Goal: Check status: Check status

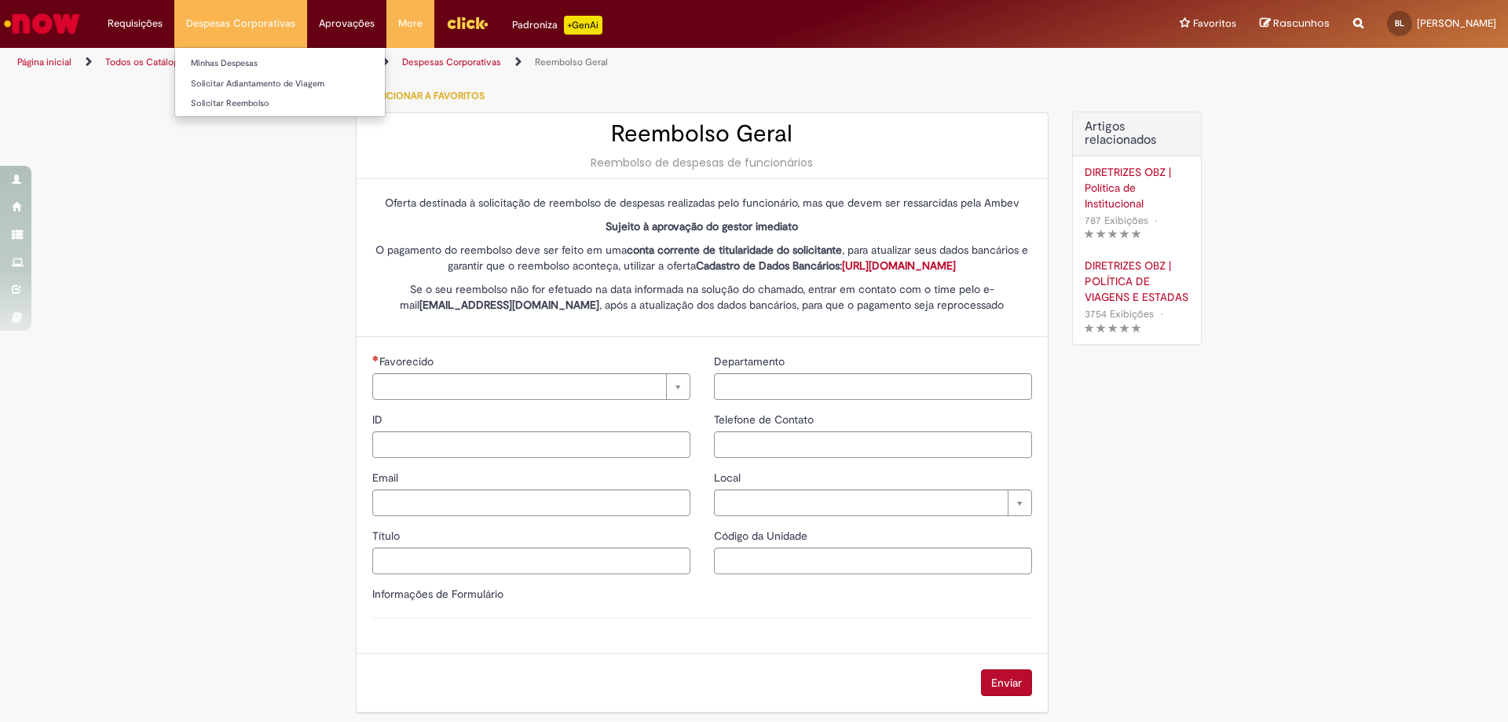
type input "********"
type input "**********"
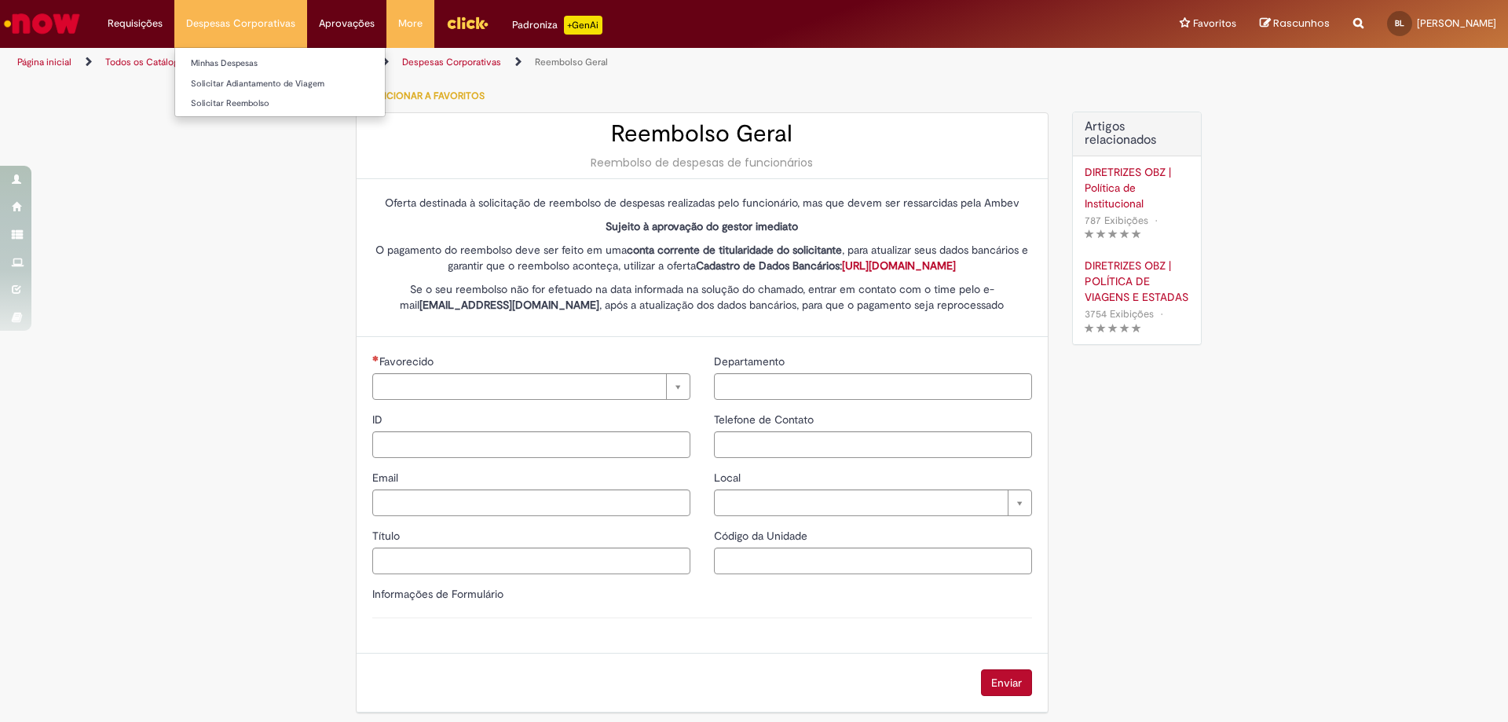
type input "****"
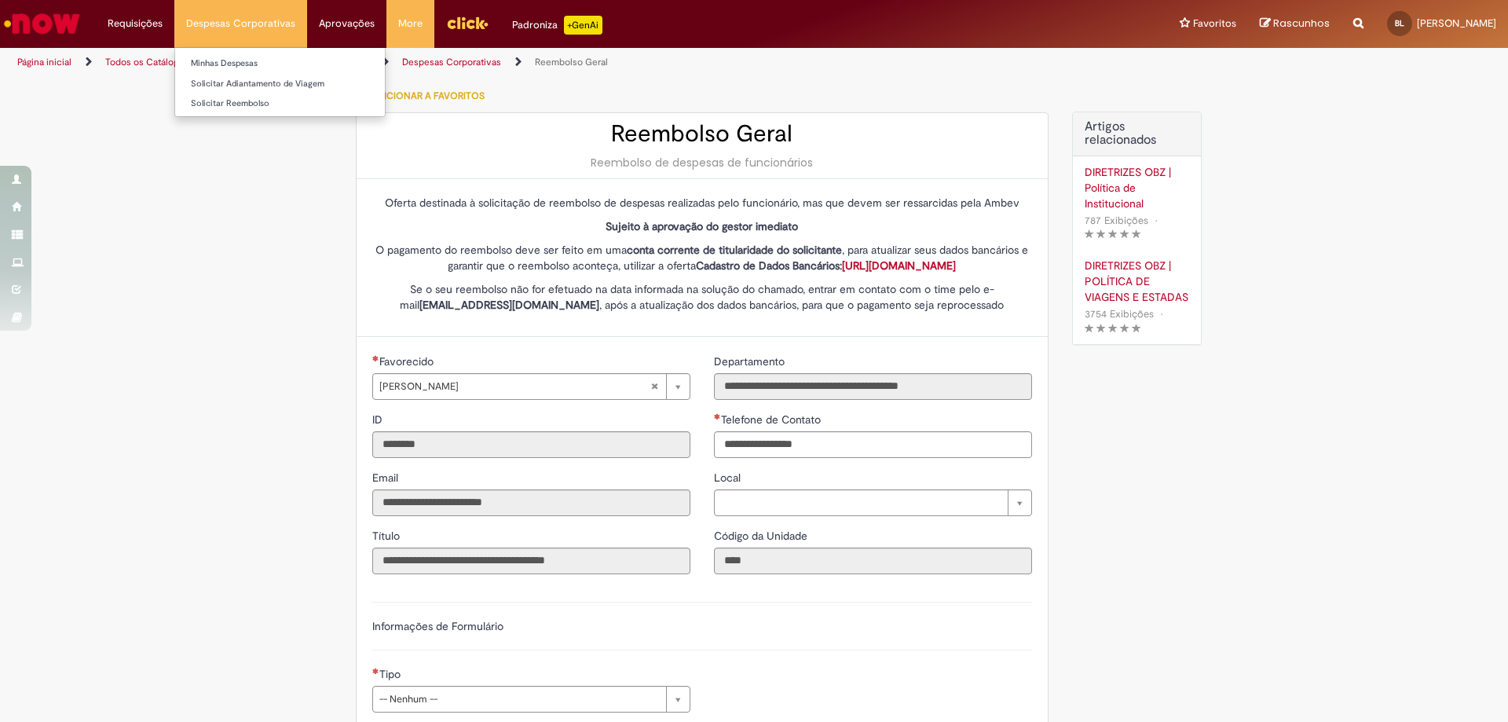
type input "**********"
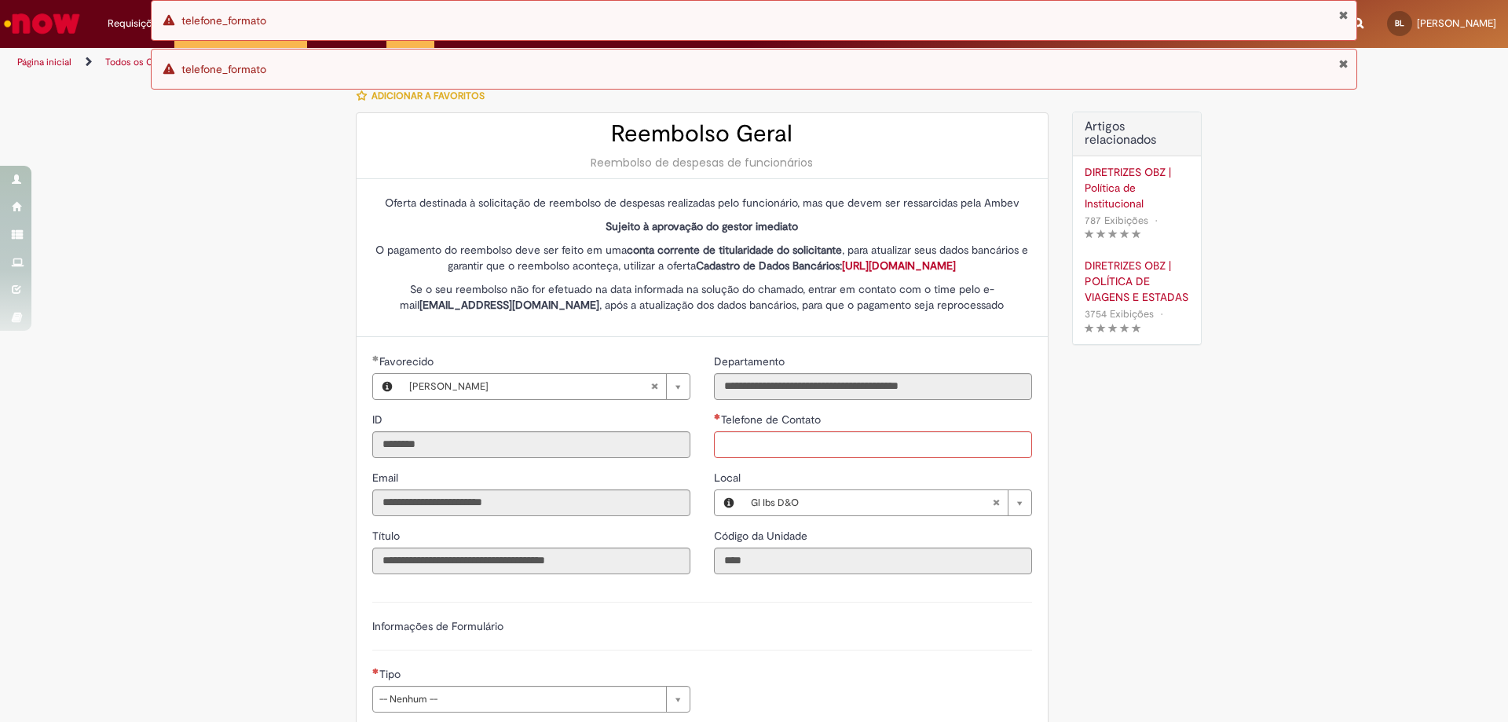
click at [1343, 66] on button "Fechar Notificação" at bounding box center [1344, 63] width 10 height 13
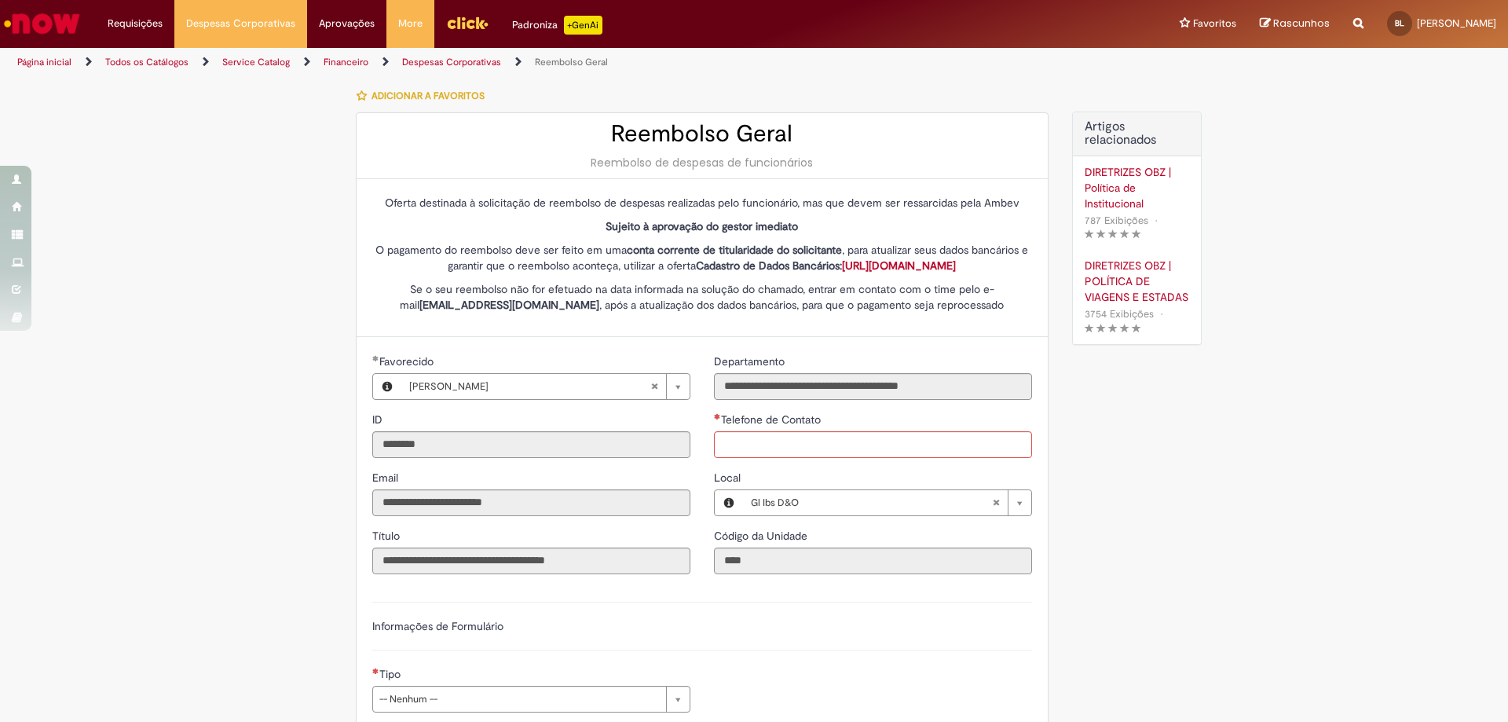
click at [1344, 17] on button "Fechar Notificação" at bounding box center [1344, 15] width 10 height 13
click at [277, 59] on link "Minhas Despesas" at bounding box center [280, 63] width 210 height 17
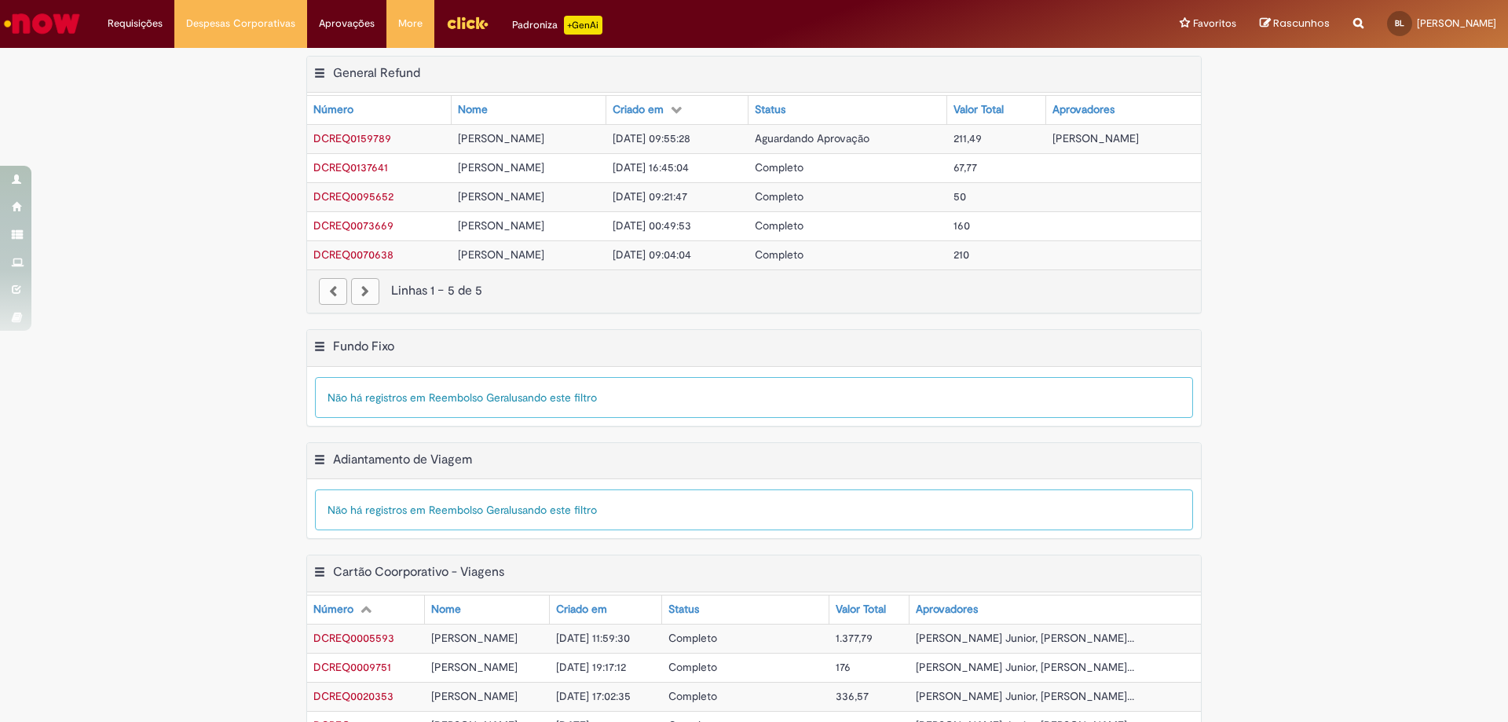
click at [1415, 539] on div "Exportar como PDF Exportar como Excel Exportar como CSV Adiantamento de Viagem …" at bounding box center [754, 498] width 1508 height 113
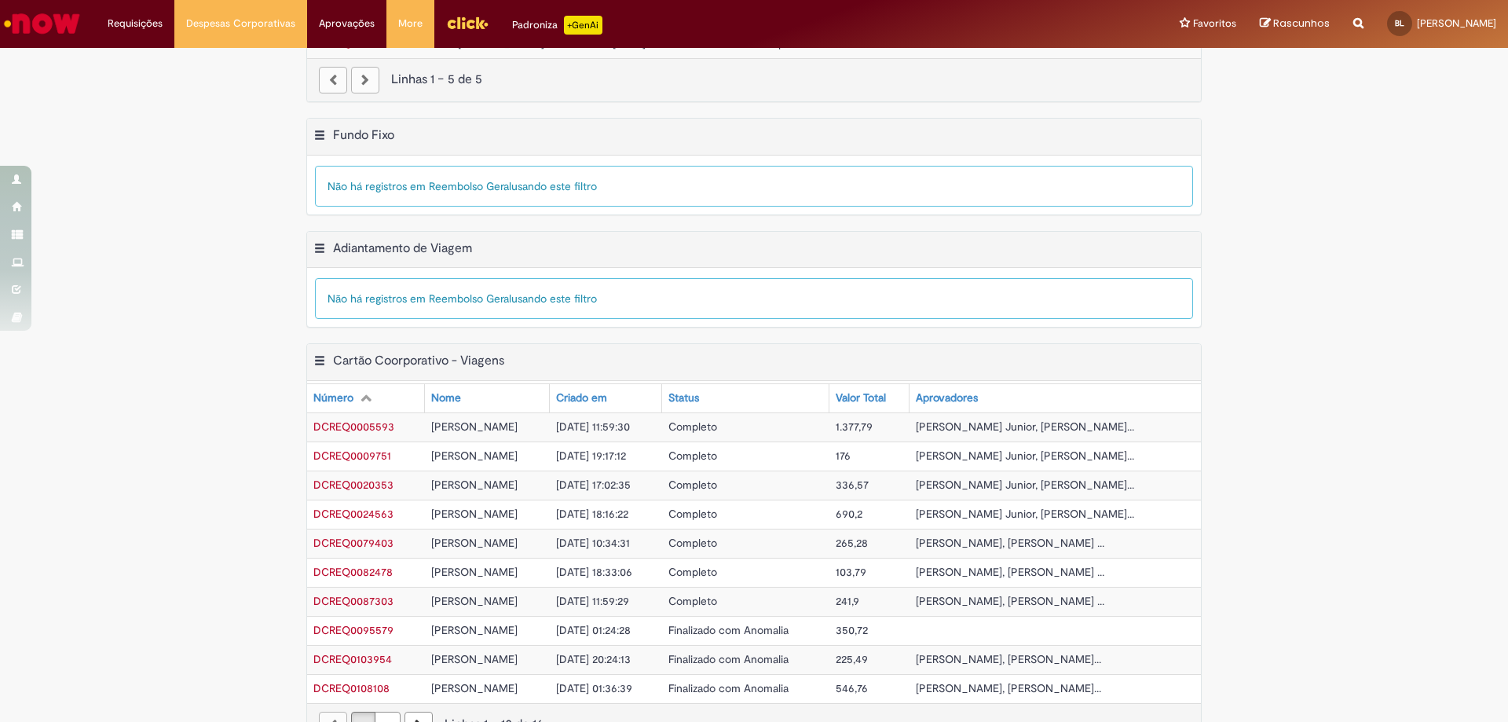
scroll to position [252, 0]
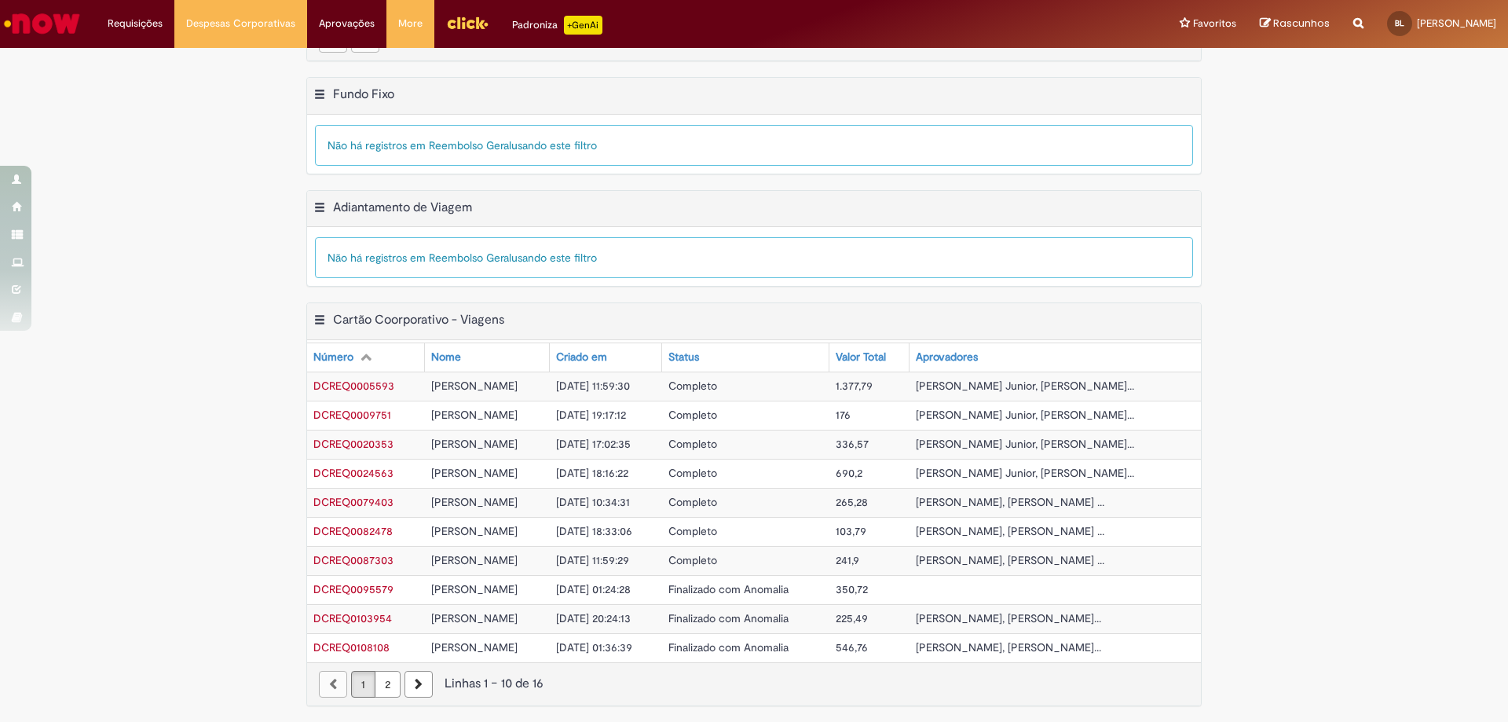
click at [378, 680] on link "2" at bounding box center [388, 684] width 26 height 27
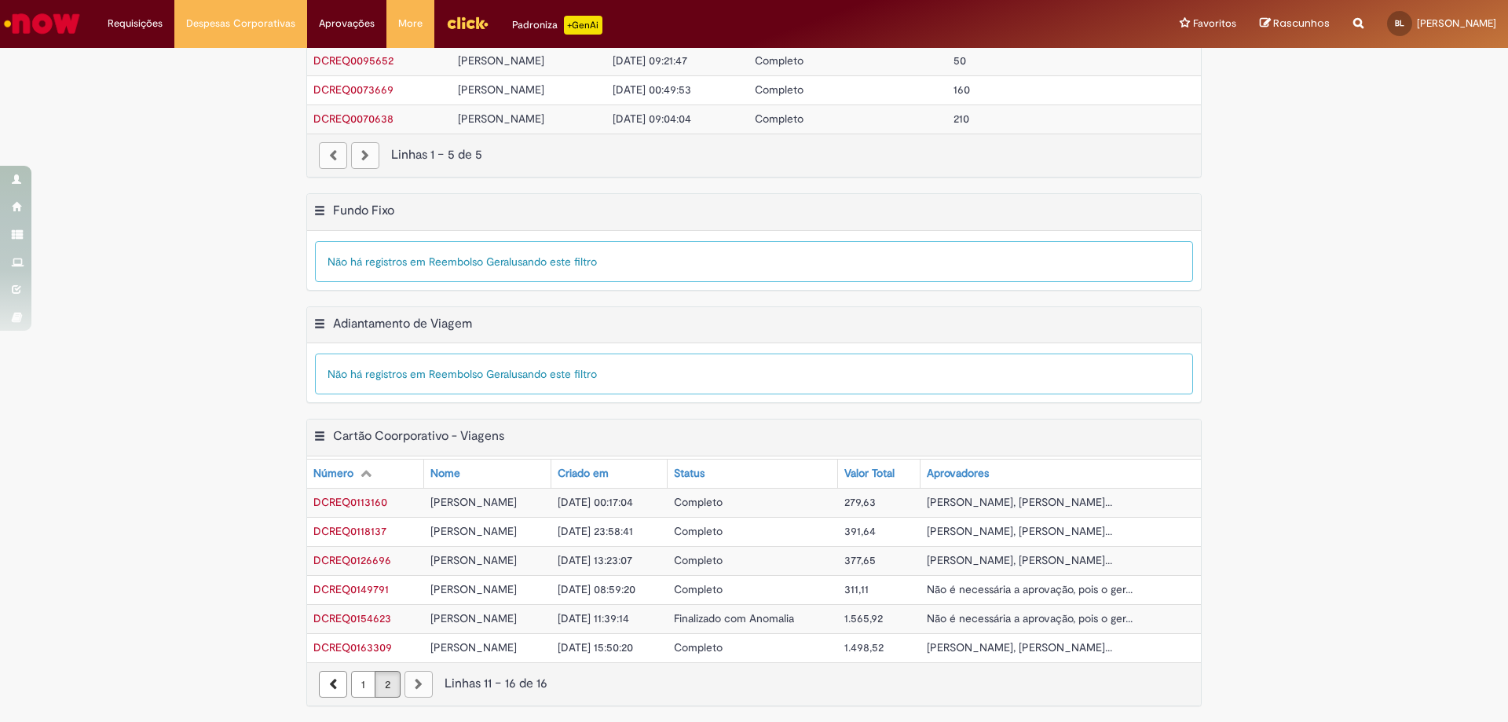
click at [1232, 405] on div "Exportar como PDF Exportar como Excel Exportar como CSV Adiantamento de Viagem …" at bounding box center [754, 362] width 1508 height 113
click at [1013, 587] on span "Não é necessária a aprovação, pois o ger..." at bounding box center [1030, 589] width 206 height 14
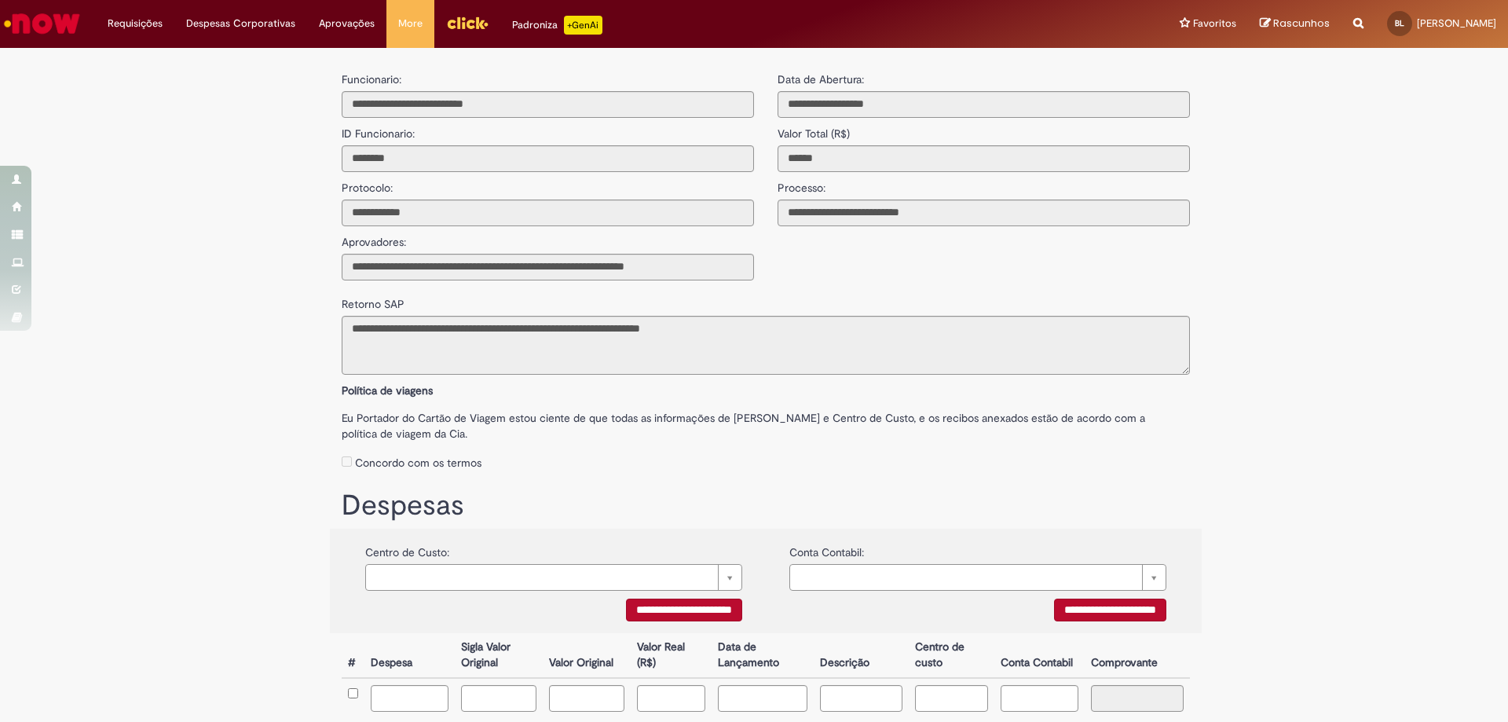
click at [409, 407] on label "Eu Portador do Cartão de Viagem estou ciente de que todas as informações de [PE…" at bounding box center [766, 421] width 848 height 39
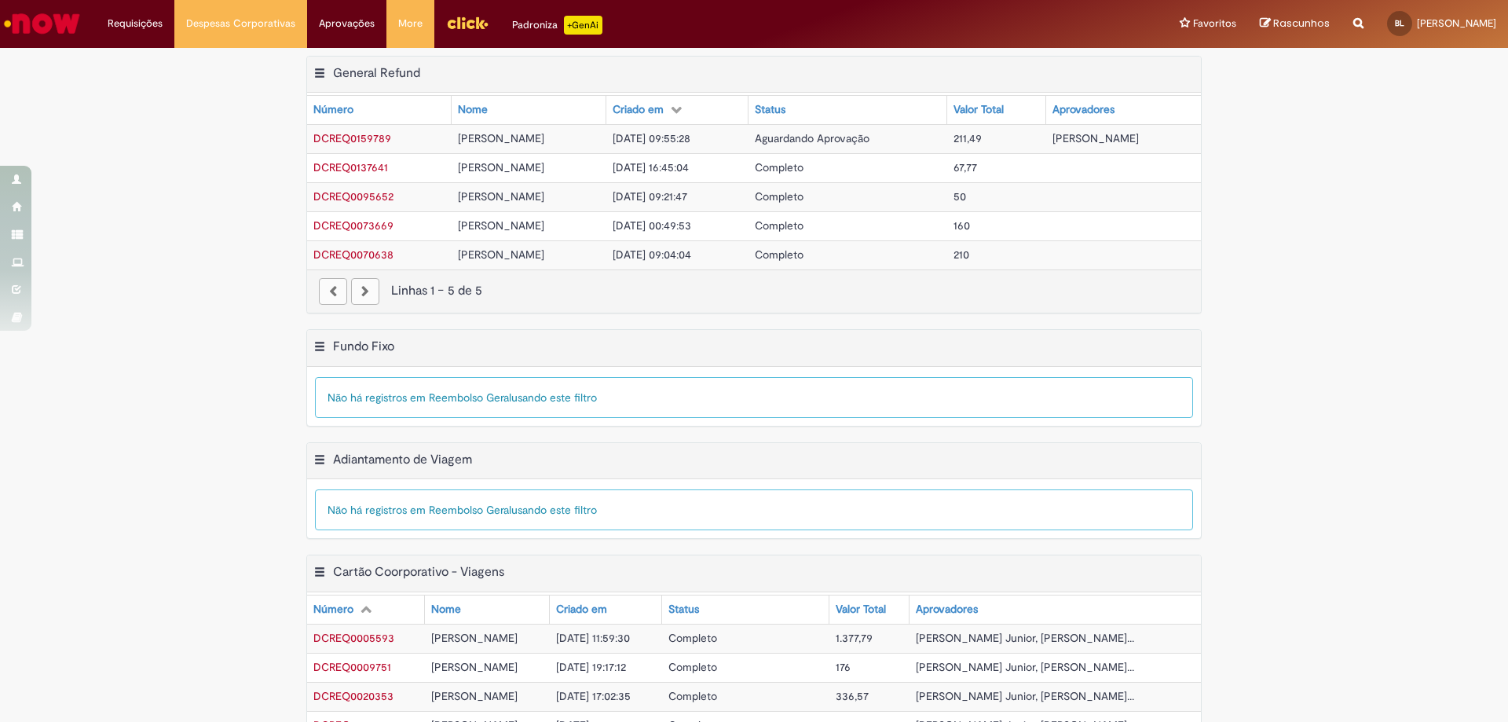
scroll to position [252, 0]
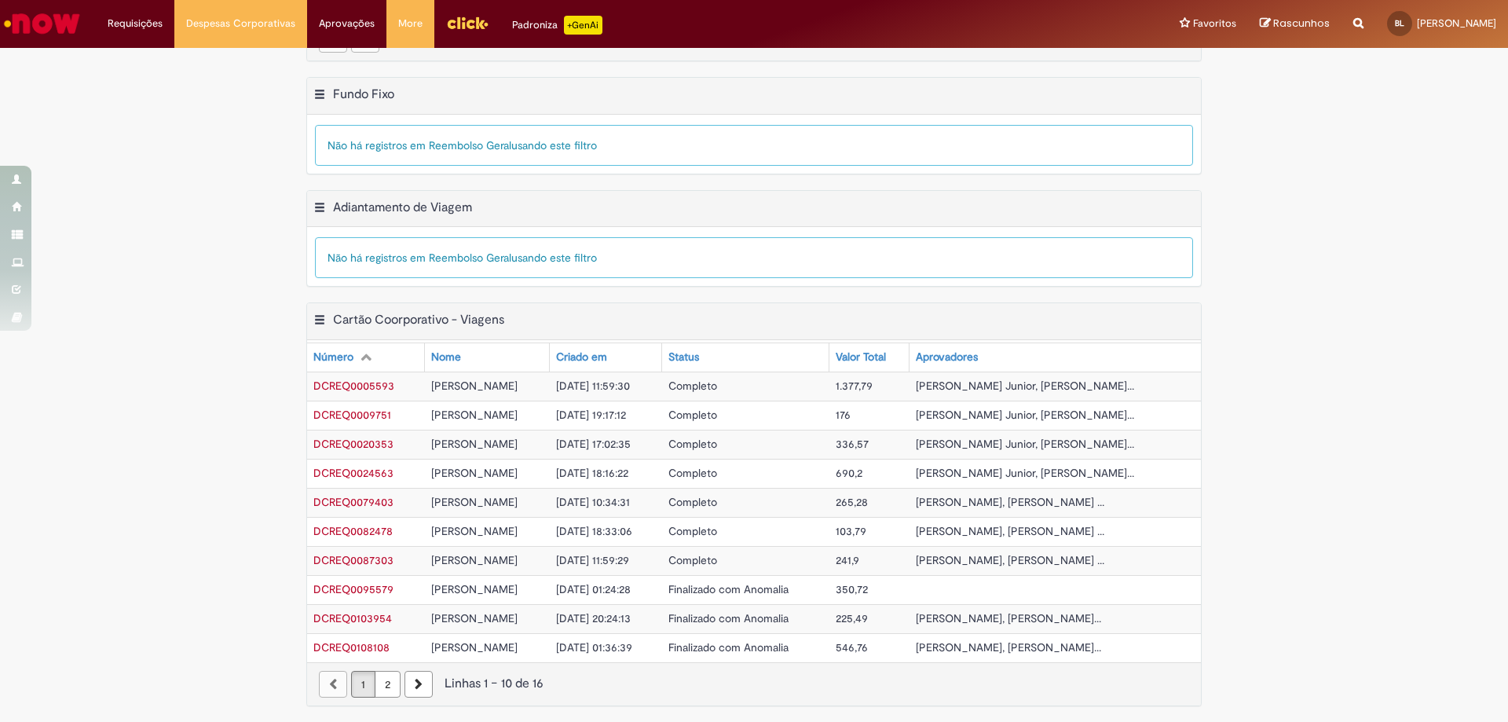
click at [383, 685] on link "2" at bounding box center [388, 684] width 26 height 27
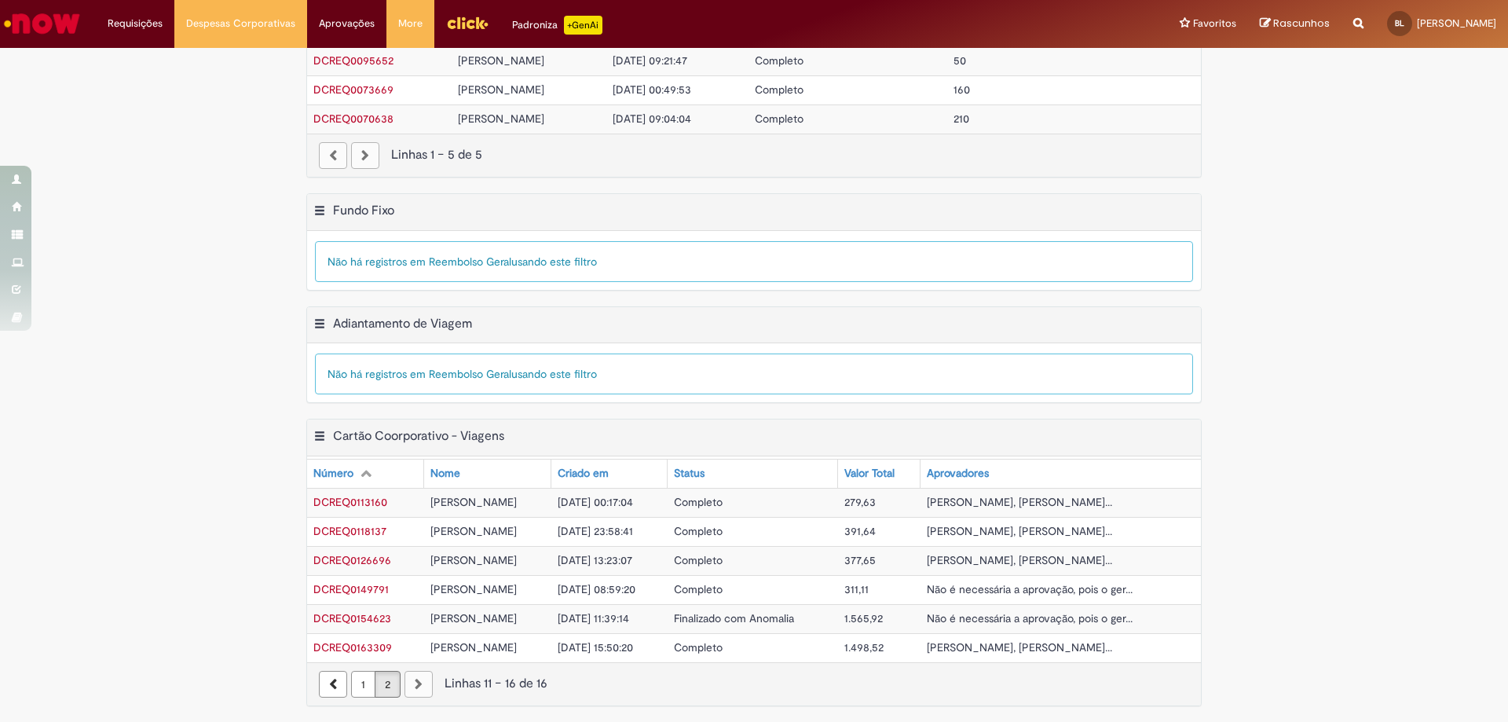
scroll to position [136, 0]
click at [1069, 618] on span "Não é necessária a aprovação, pois o ger..." at bounding box center [1030, 618] width 206 height 14
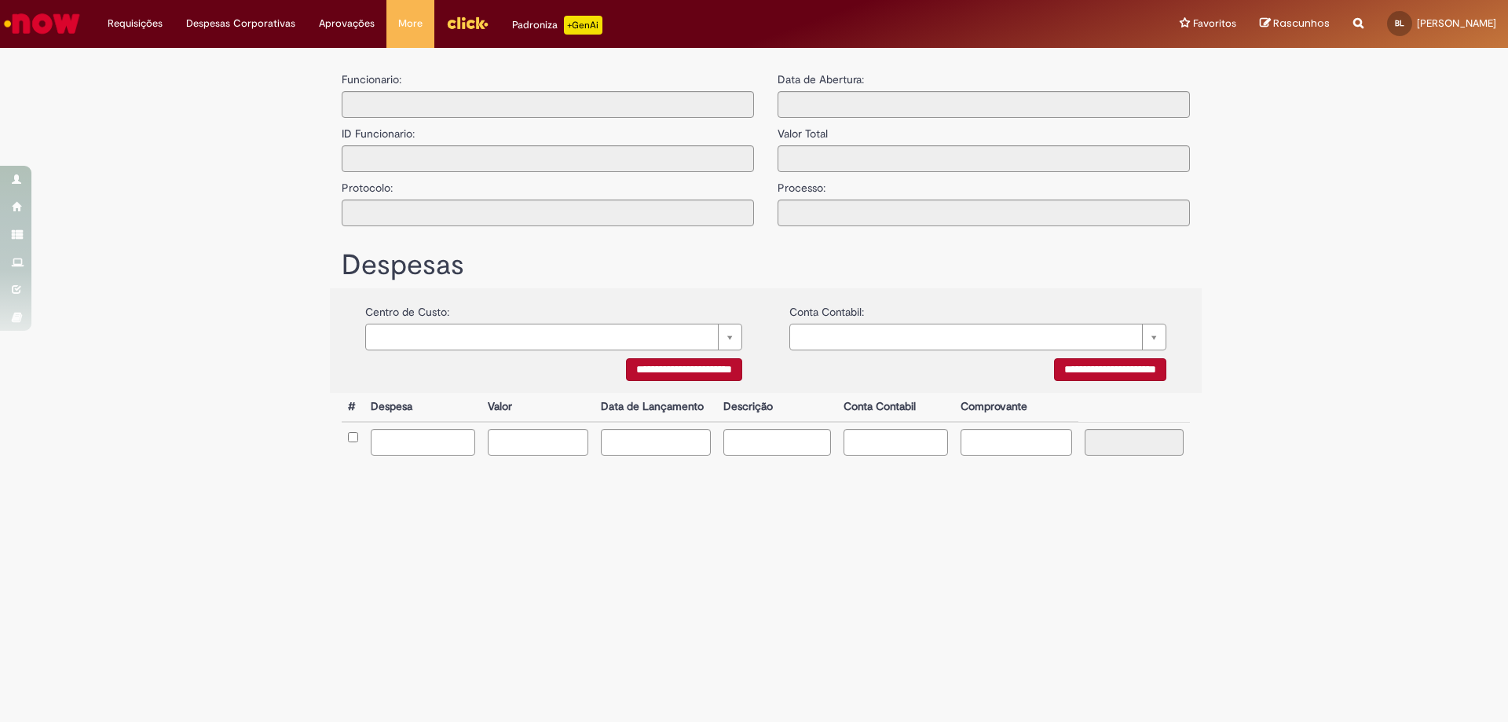
type input "**********"
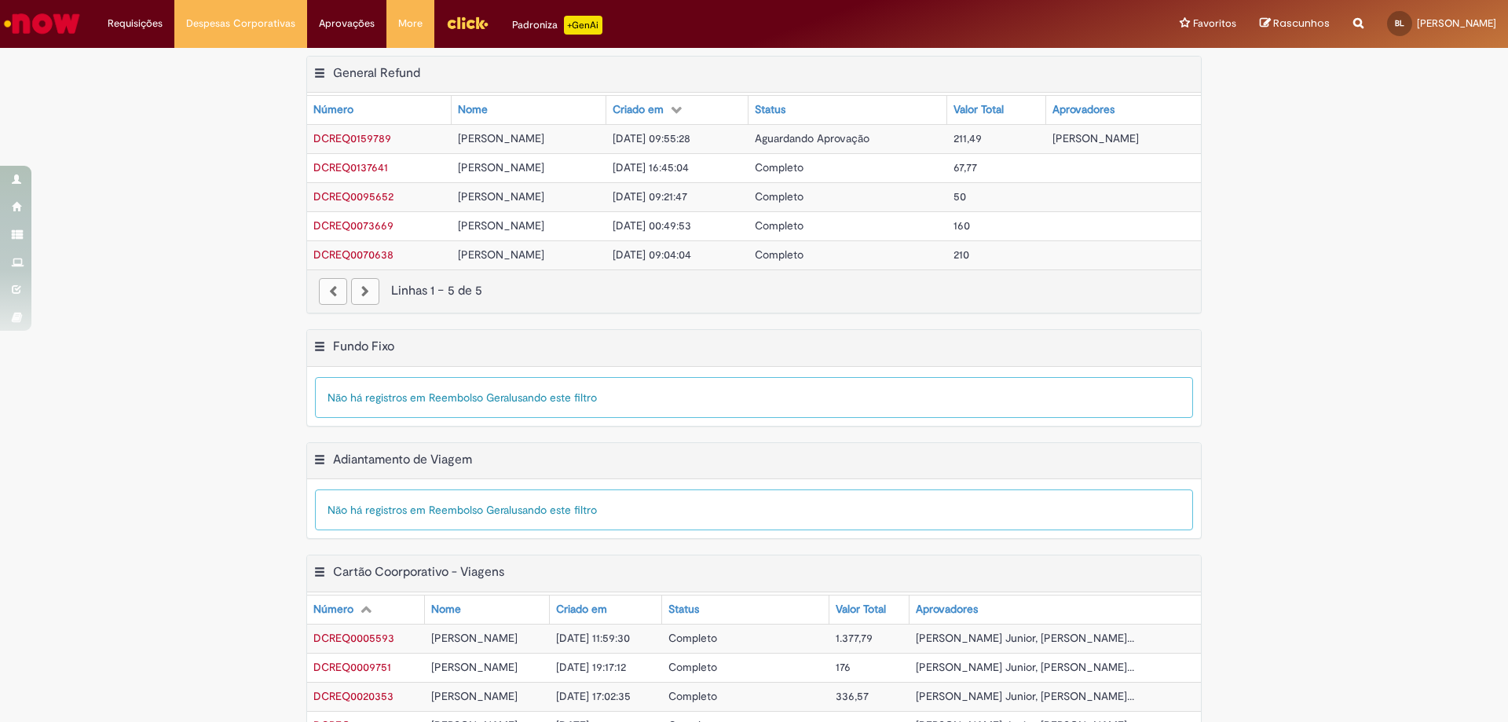
scroll to position [252, 0]
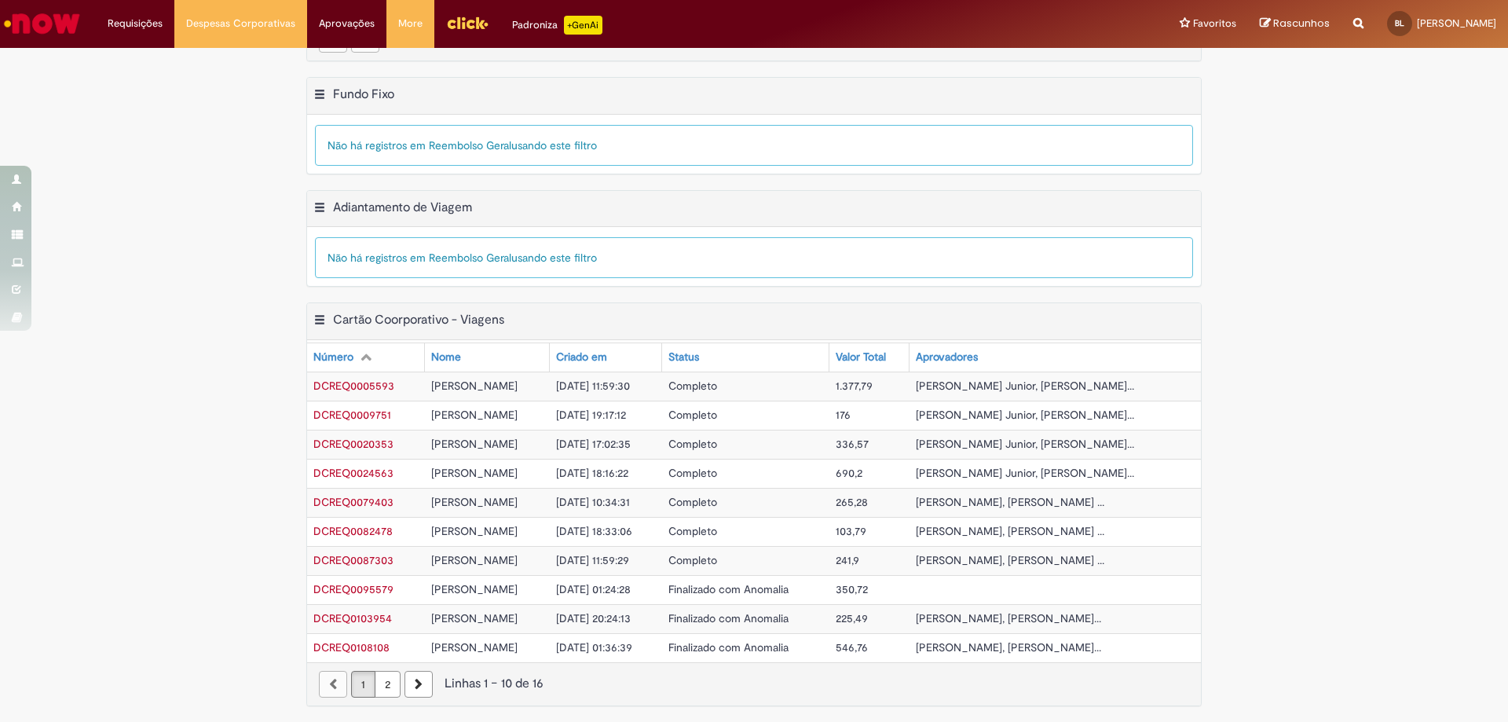
click at [380, 680] on link "2" at bounding box center [388, 684] width 26 height 27
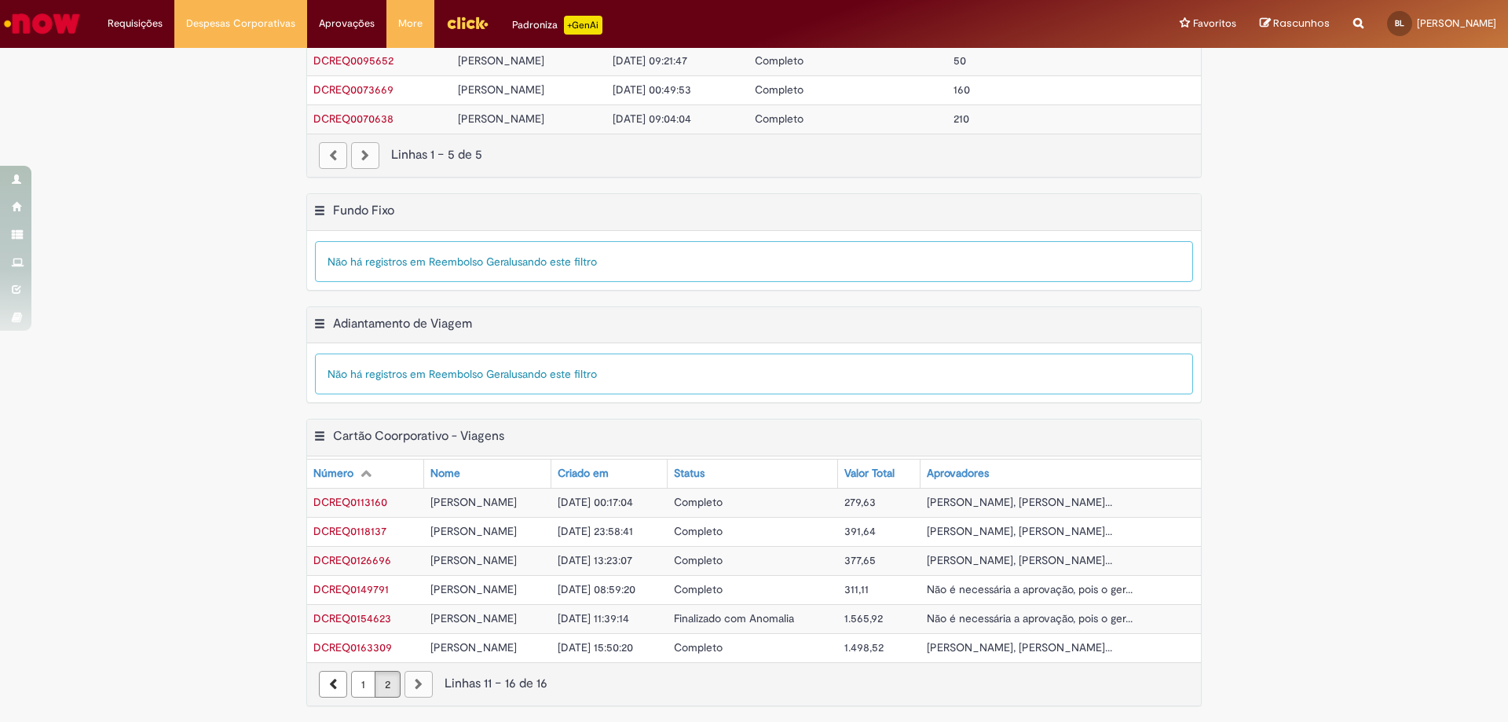
scroll to position [136, 0]
click at [775, 584] on td "Completo" at bounding box center [753, 589] width 170 height 29
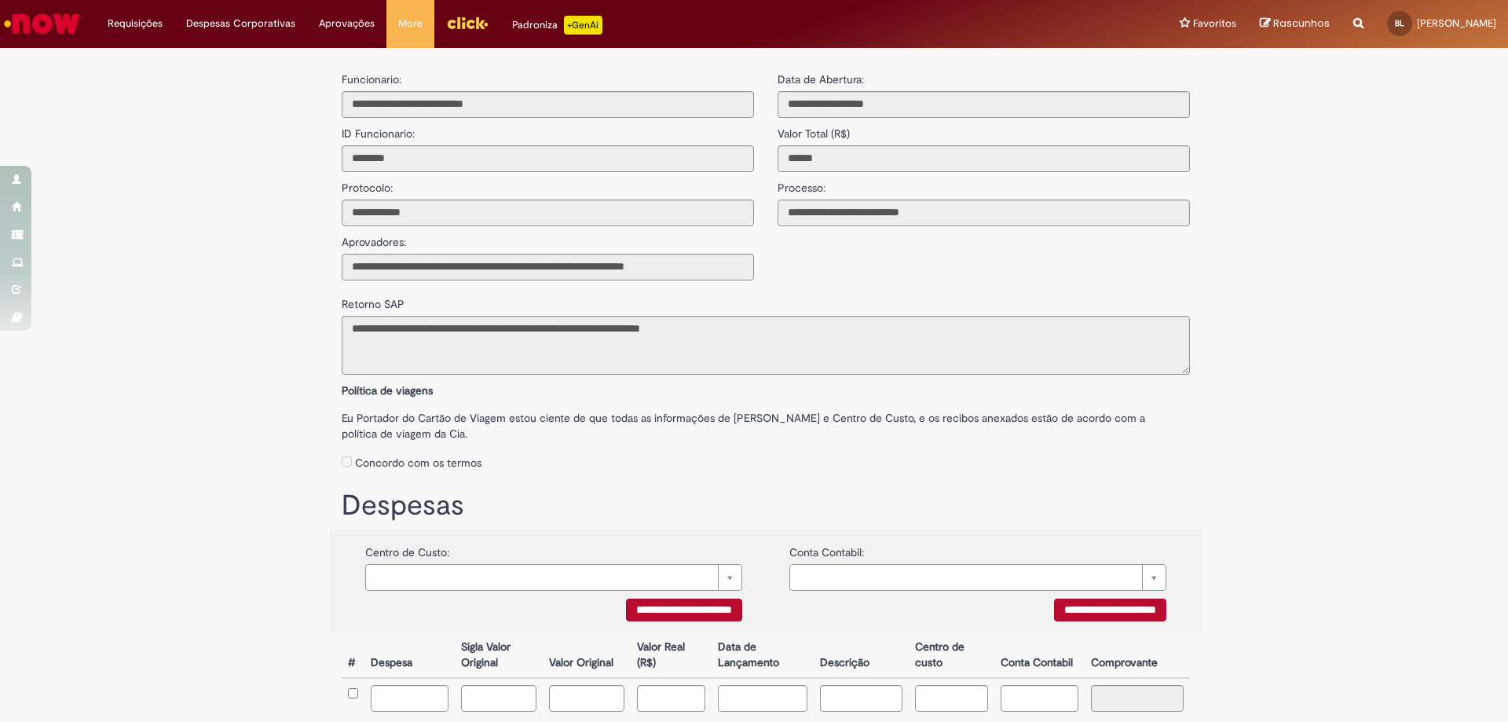
scroll to position [93, 0]
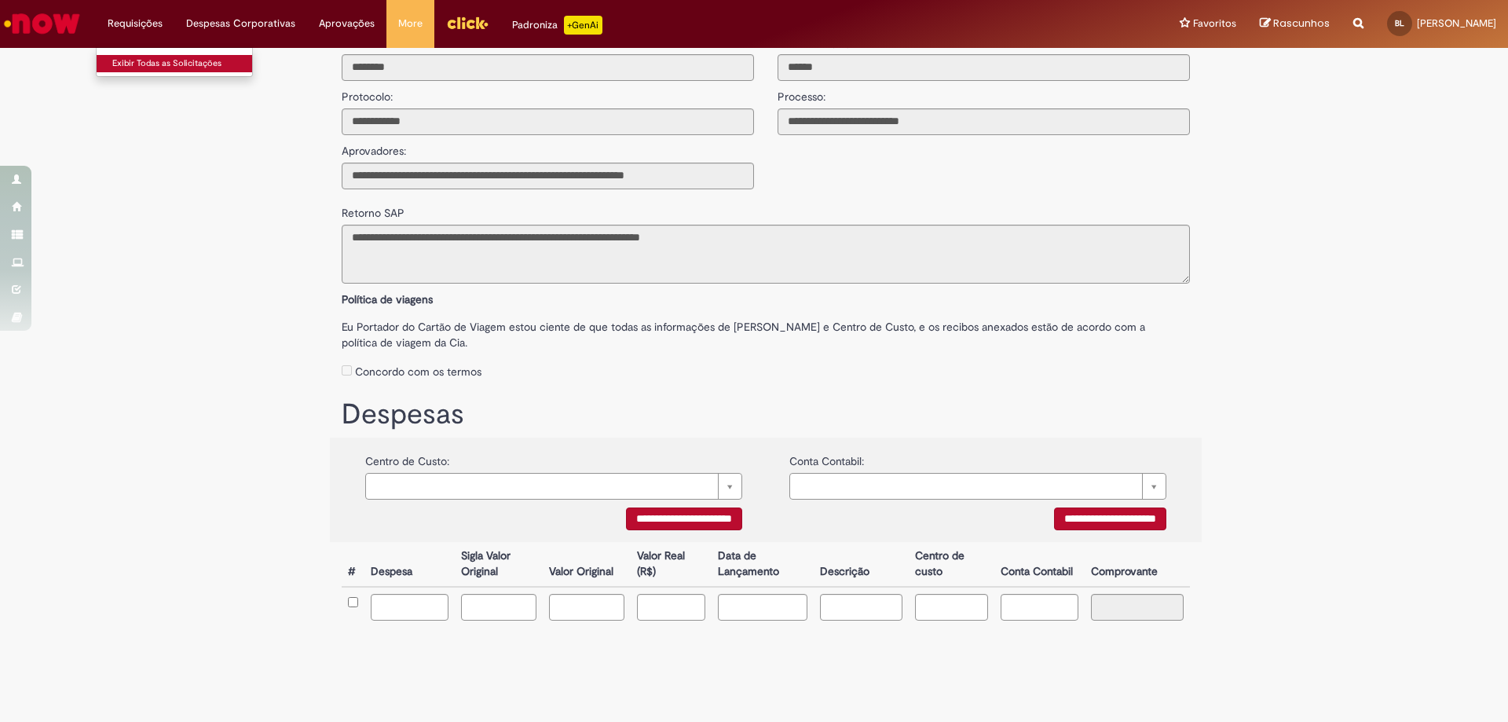
click at [152, 64] on link "Exibir Todas as Solicitações" at bounding box center [183, 63] width 173 height 17
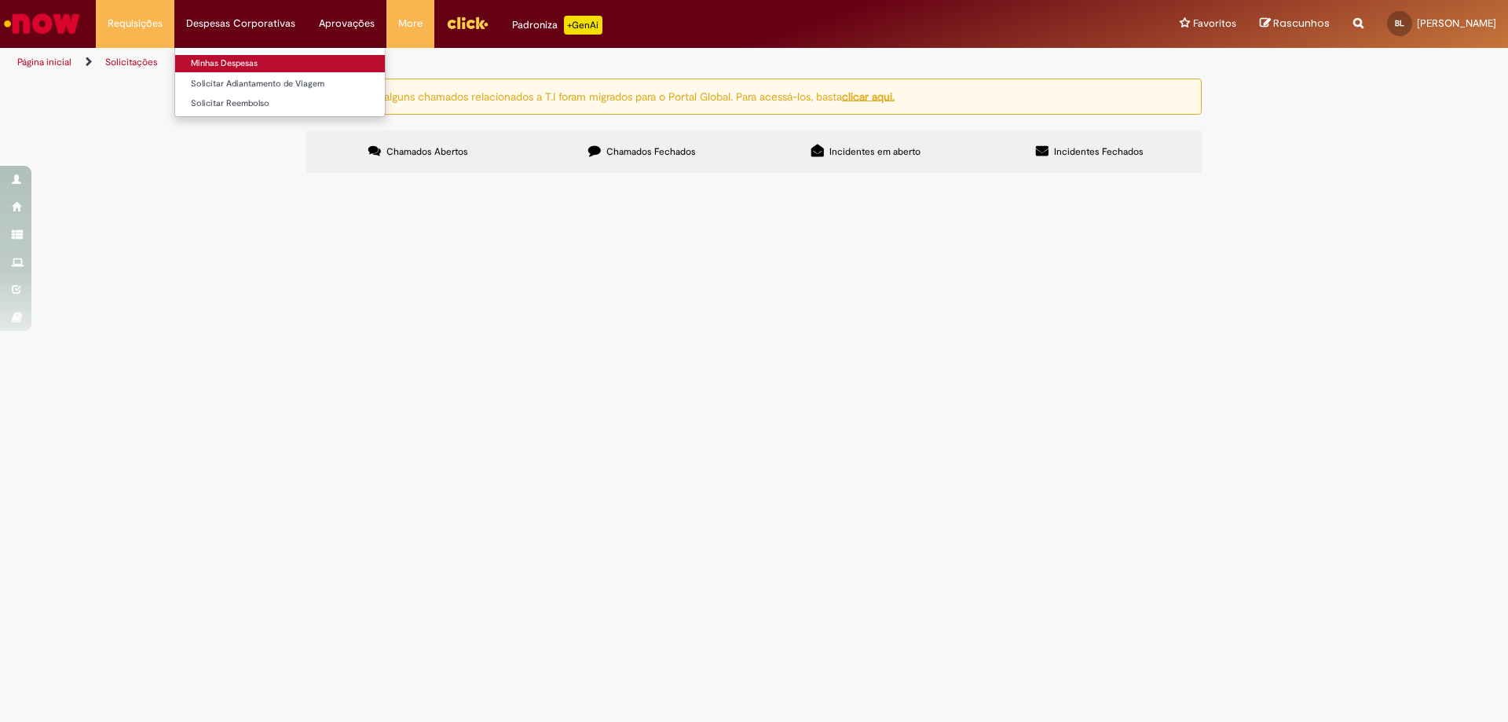
click at [232, 61] on link "Minhas Despesas" at bounding box center [280, 63] width 210 height 17
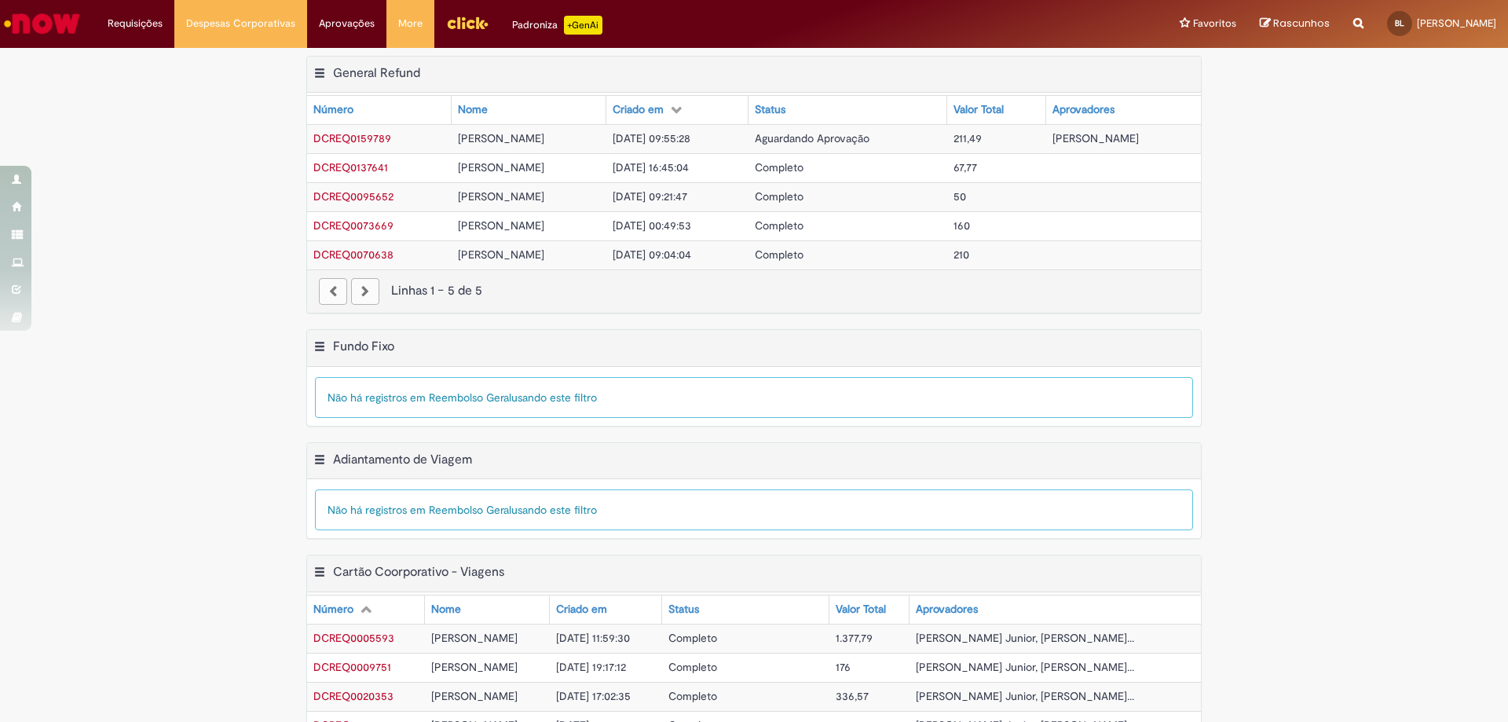
click at [870, 134] on span "Aguardando Aprovação" at bounding box center [812, 138] width 115 height 14
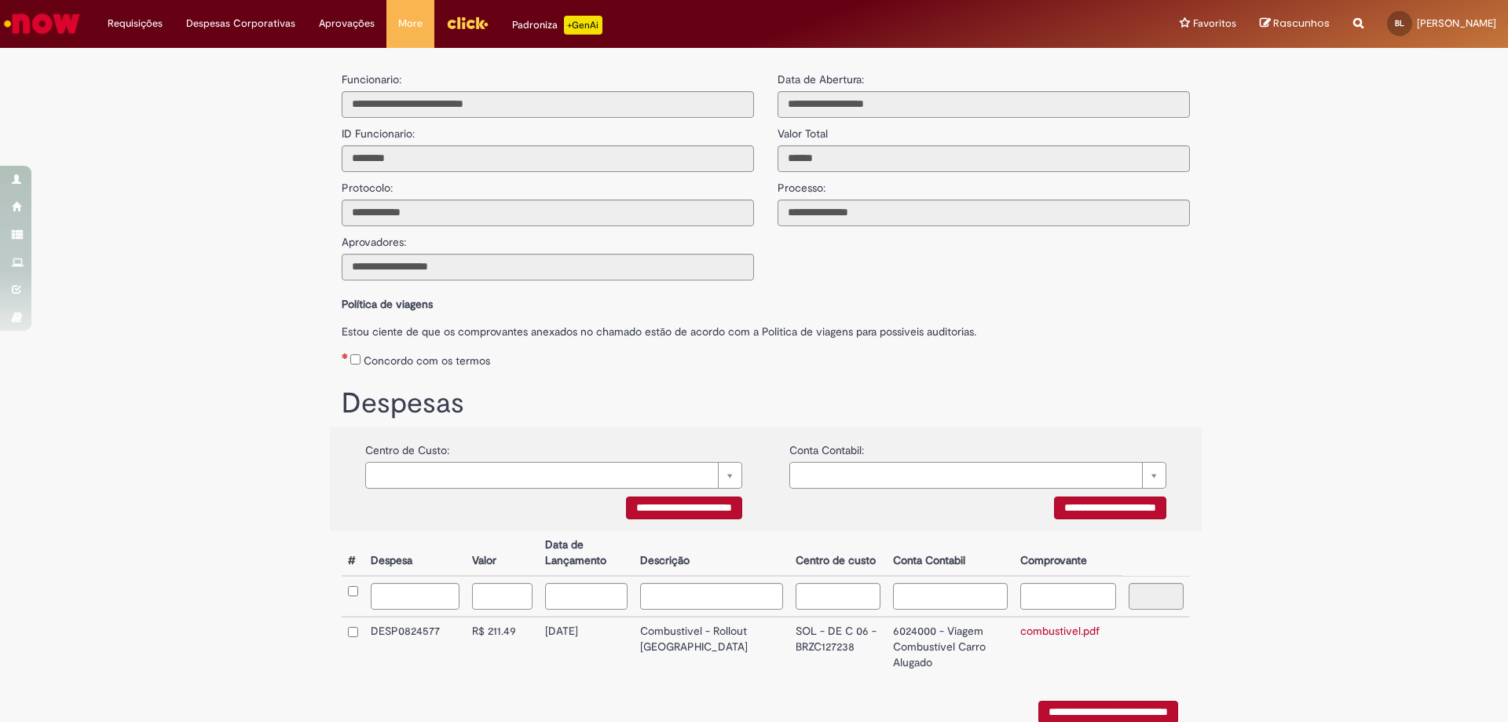
scroll to position [77, 0]
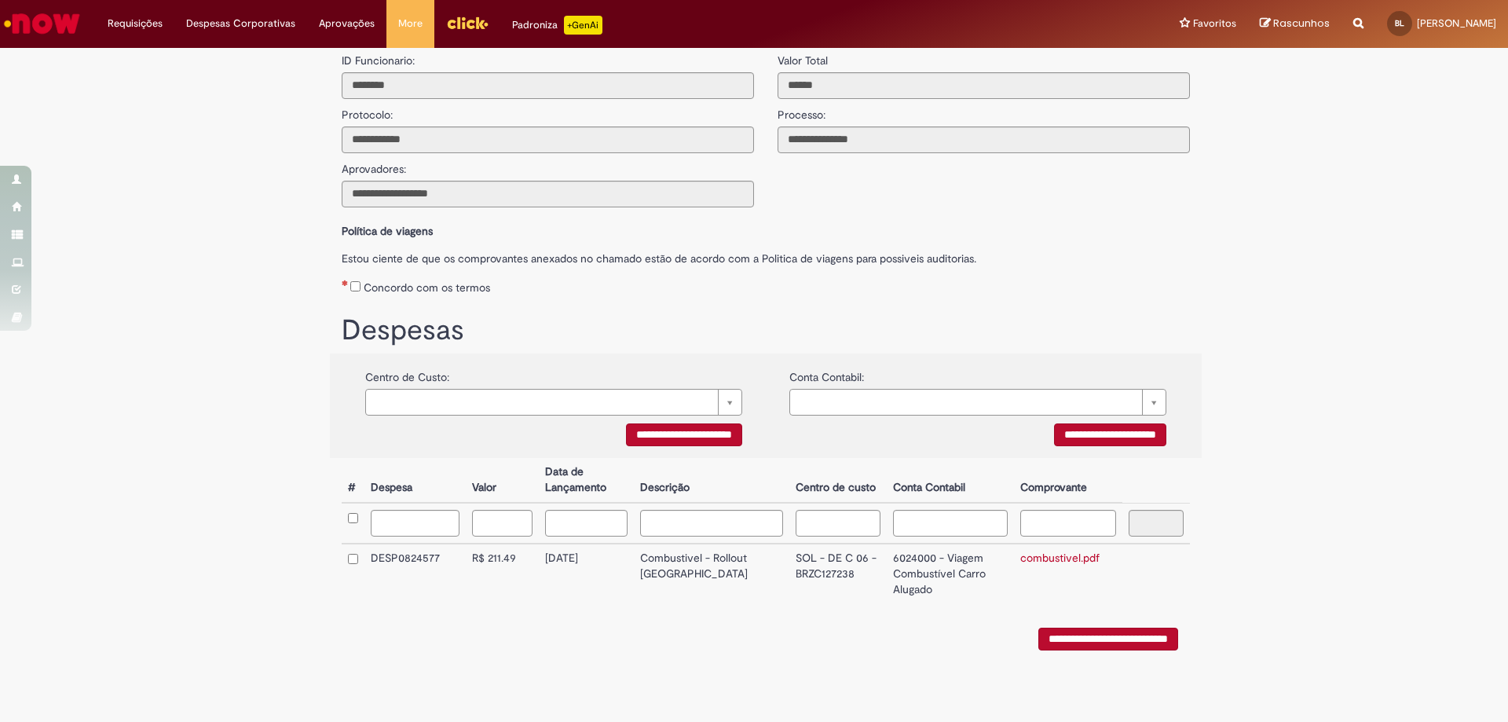
click at [397, 555] on td "DESP0824577" at bounding box center [415, 574] width 101 height 60
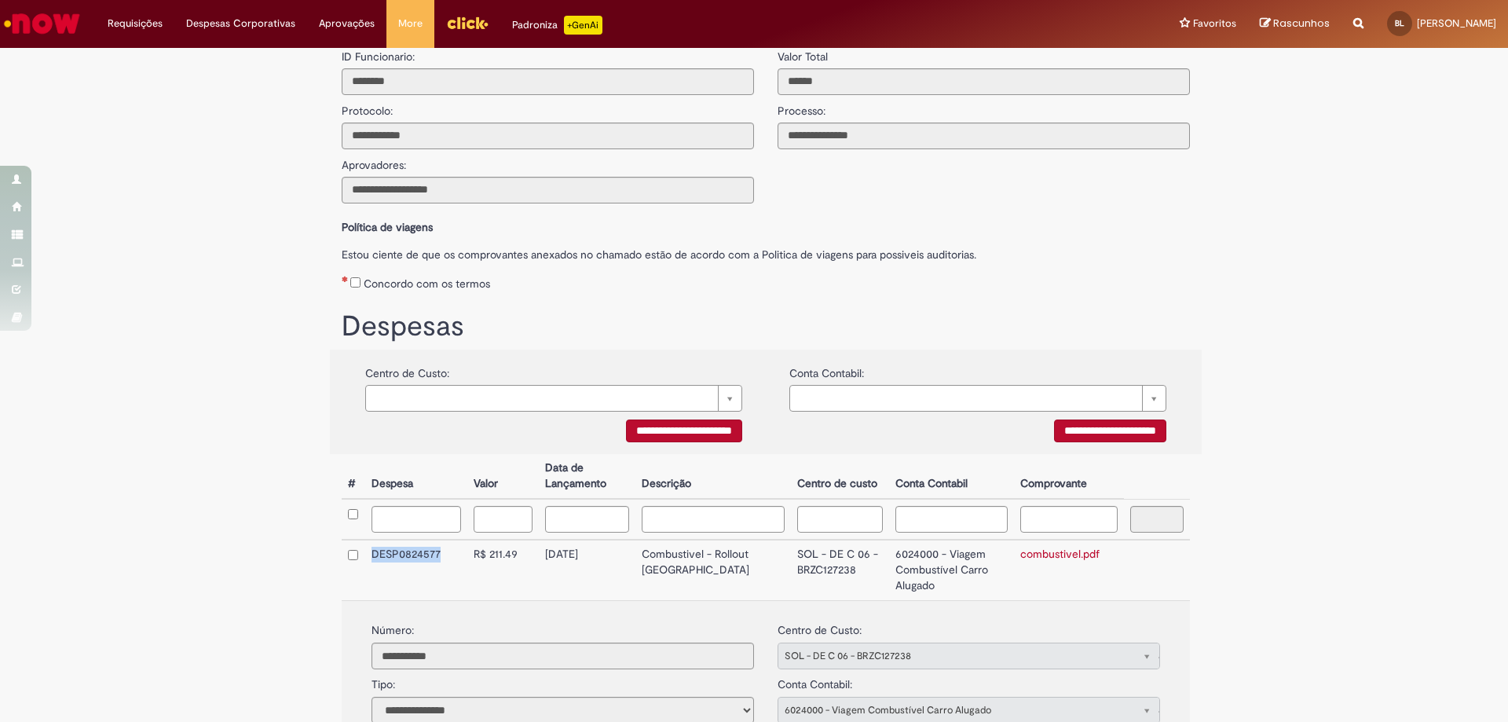
click at [397, 555] on td "DESP0824577" at bounding box center [416, 570] width 102 height 60
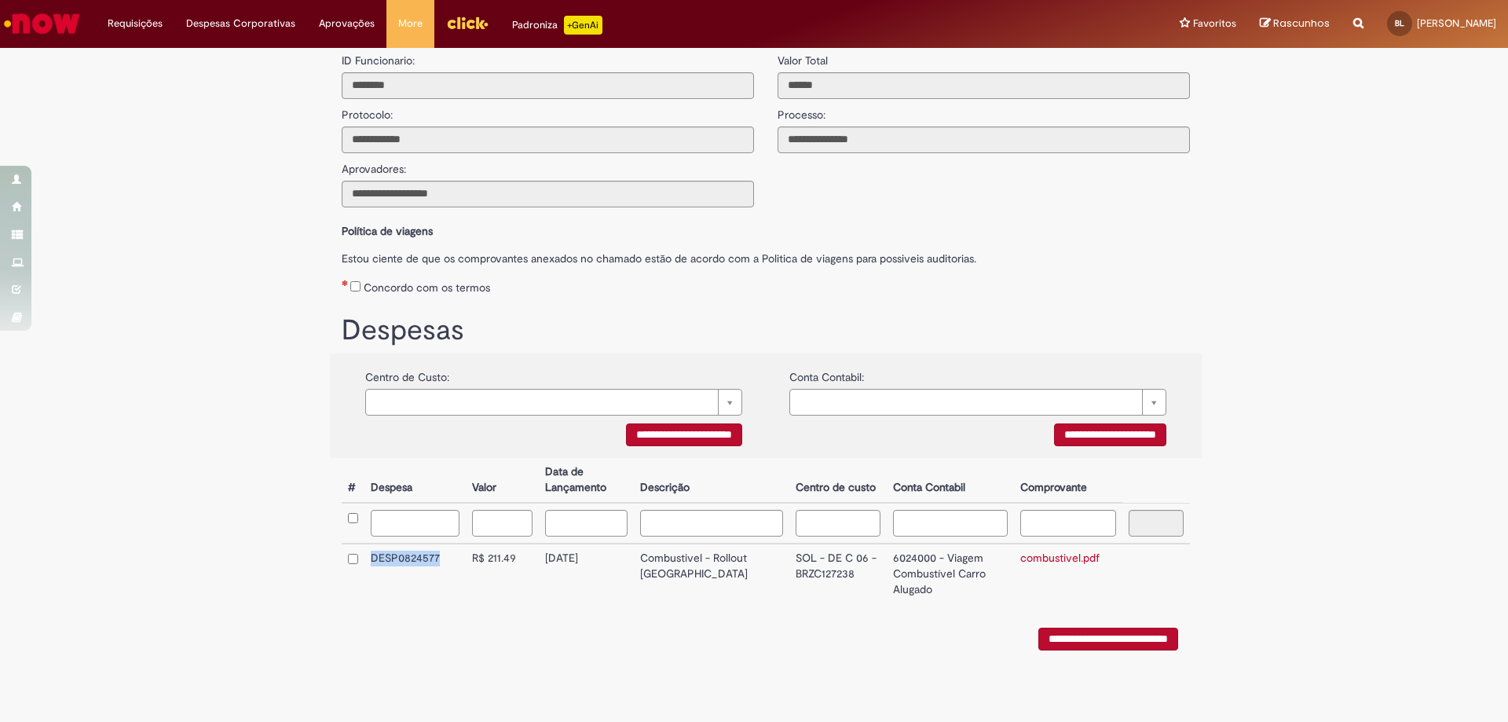
copy td "DESP0824577"
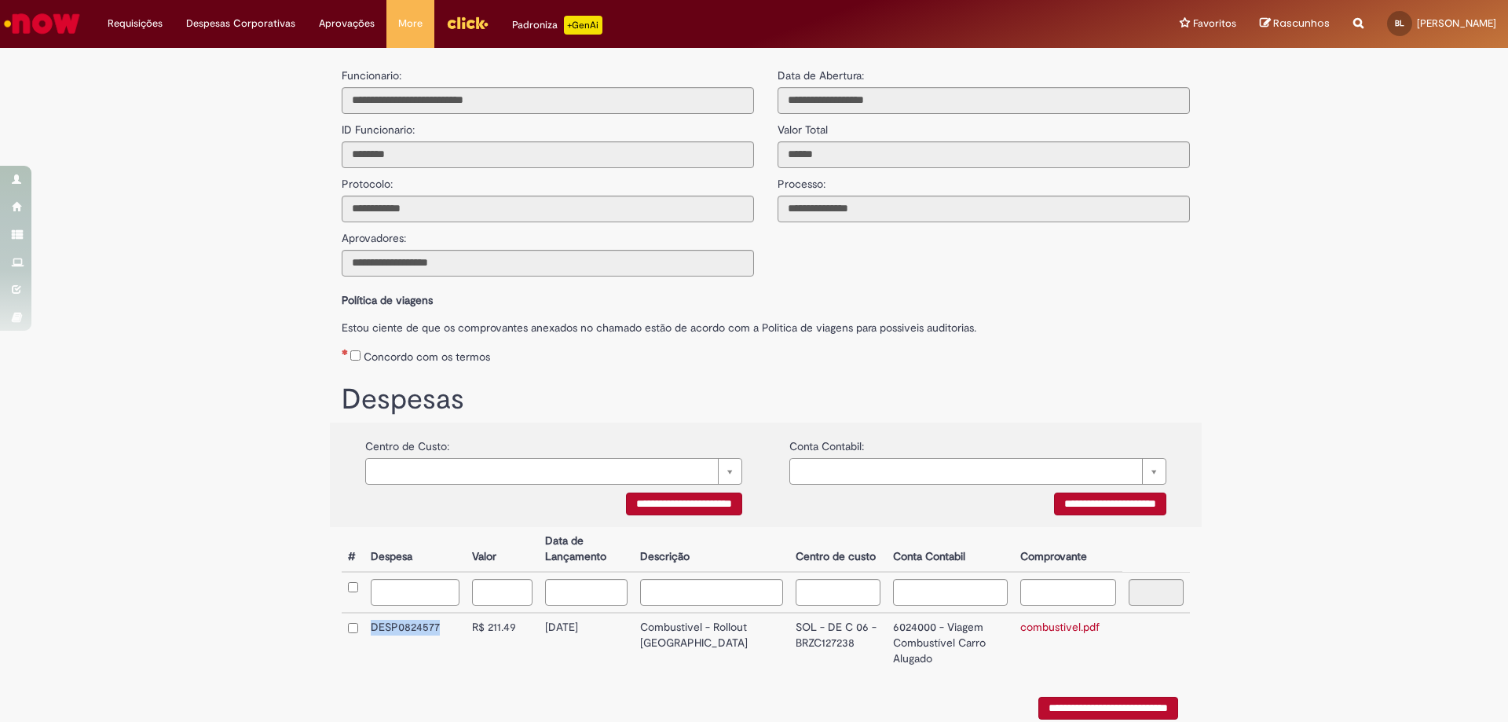
scroll to position [0, 0]
